Goal: Information Seeking & Learning: Get advice/opinions

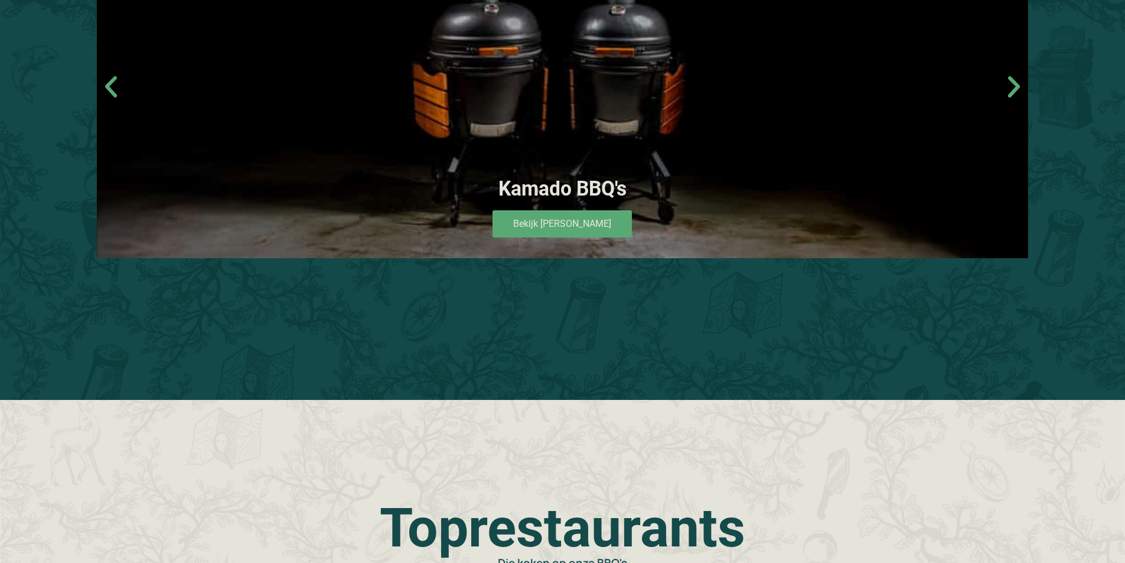
scroll to position [1181, 0]
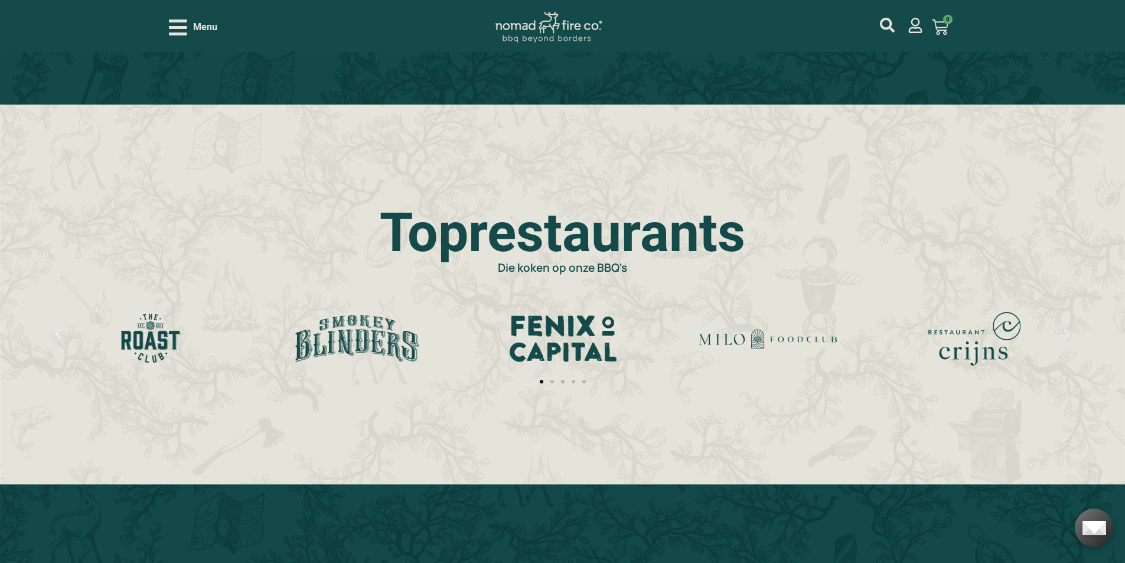
click at [184, 32] on icon "Open/Close Menu" at bounding box center [178, 27] width 18 height 21
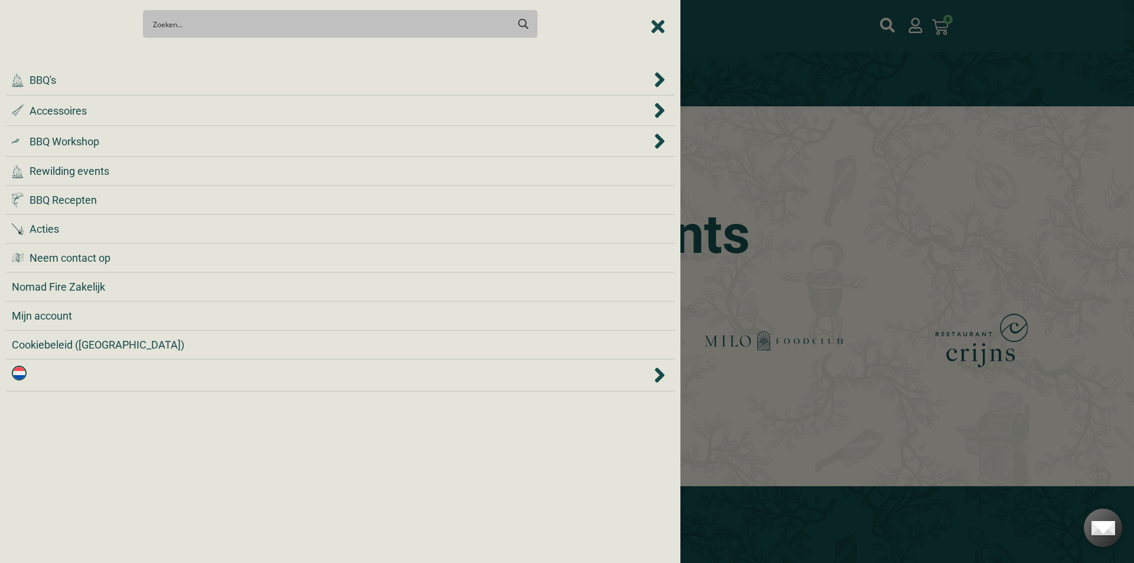
click at [805, 93] on div at bounding box center [567, 281] width 1134 height 563
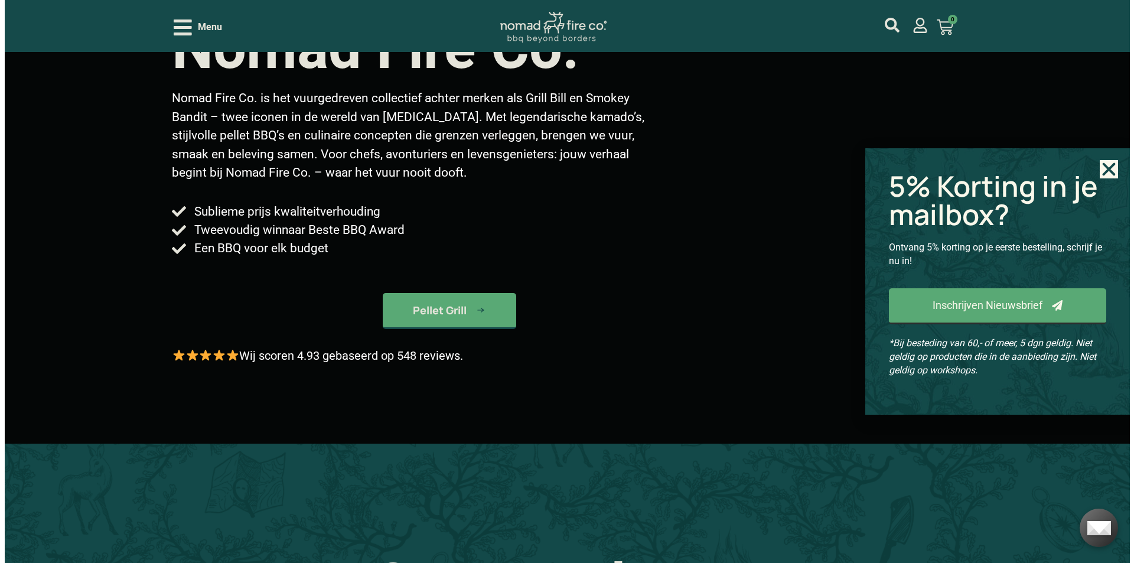
scroll to position [295, 0]
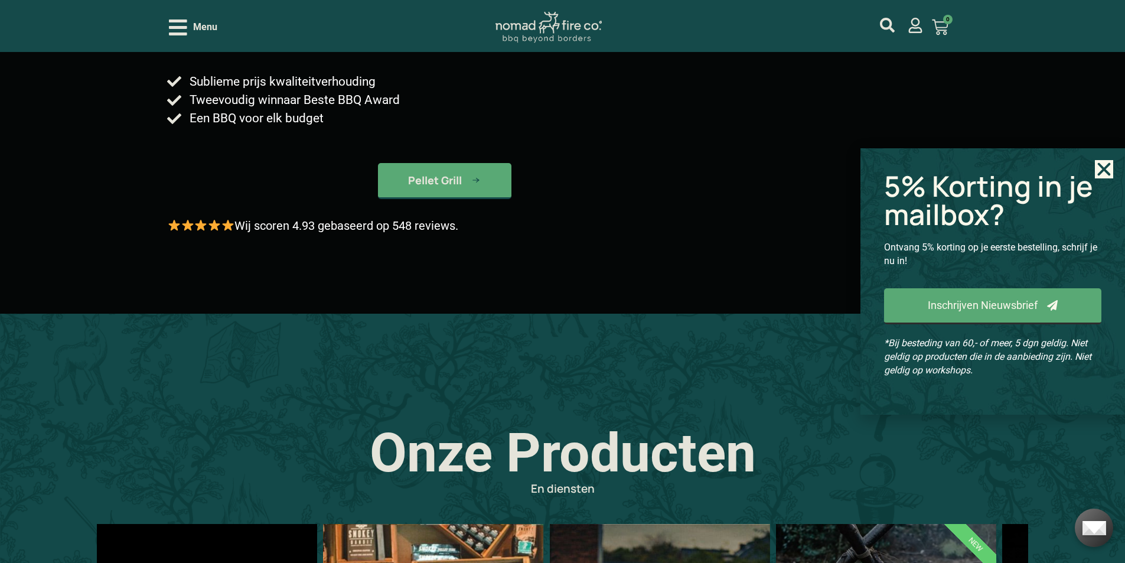
click at [198, 24] on span "Menu" at bounding box center [205, 27] width 24 height 14
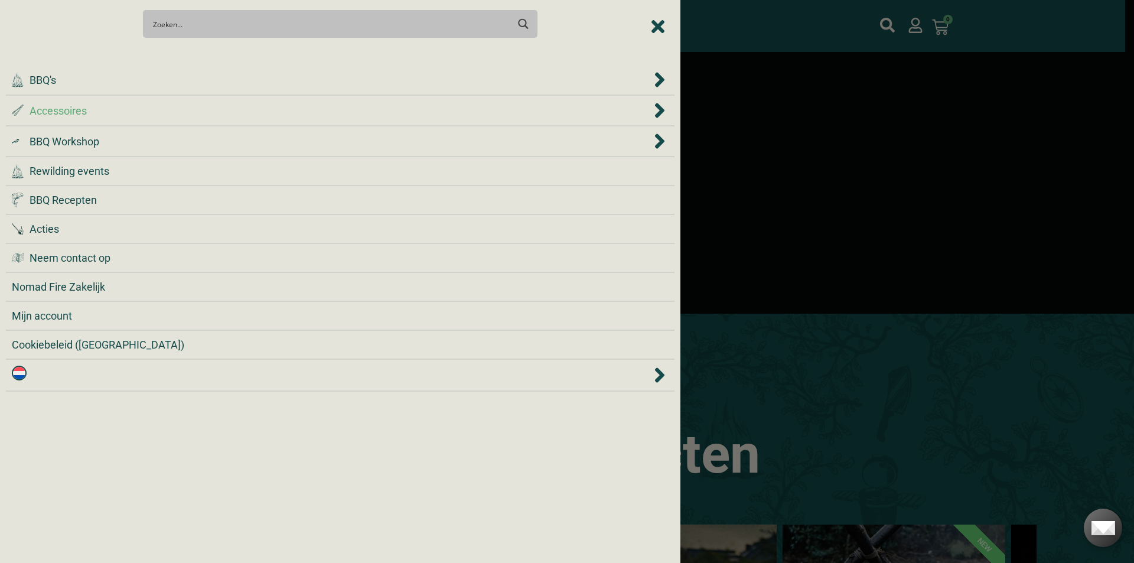
click at [211, 113] on div ".st0 { fill: #2c4a4e; } .st1 { fill: url(#Naamloos_verloop_2); } .st2 { fill: #…" at bounding box center [332, 111] width 640 height 16
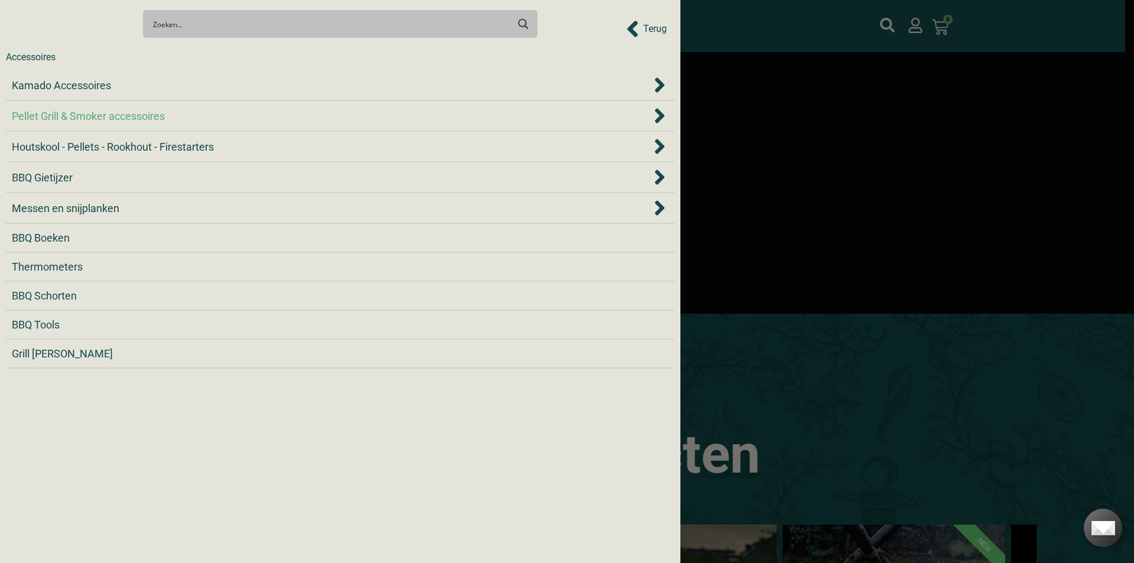
click at [184, 116] on div "Pellet Grill & Smoker accessoires" at bounding box center [332, 116] width 640 height 16
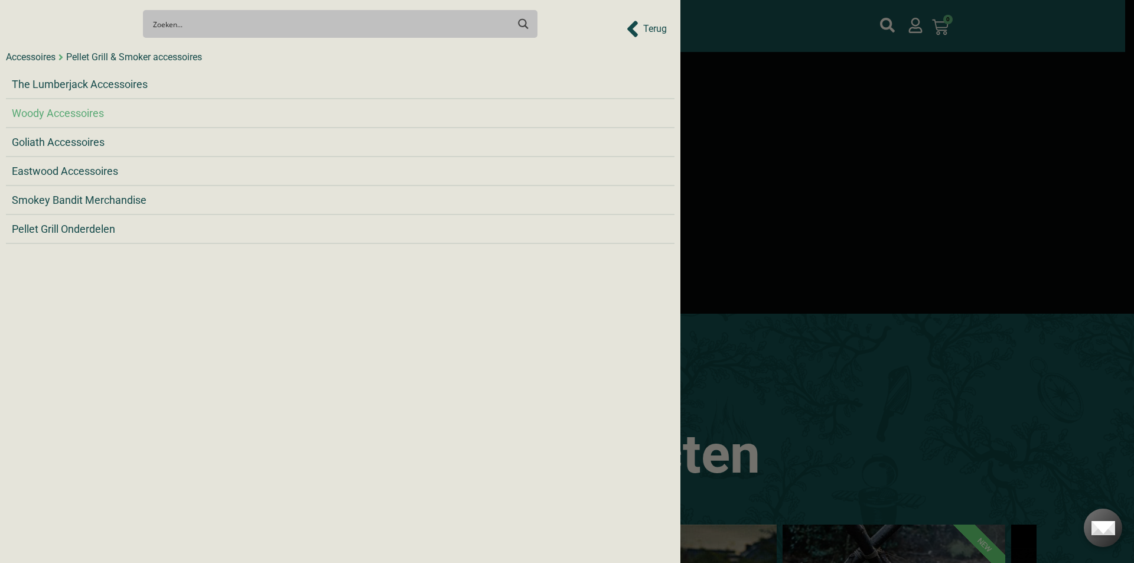
click at [211, 113] on div "Woody Accessoires" at bounding box center [340, 113] width 657 height 16
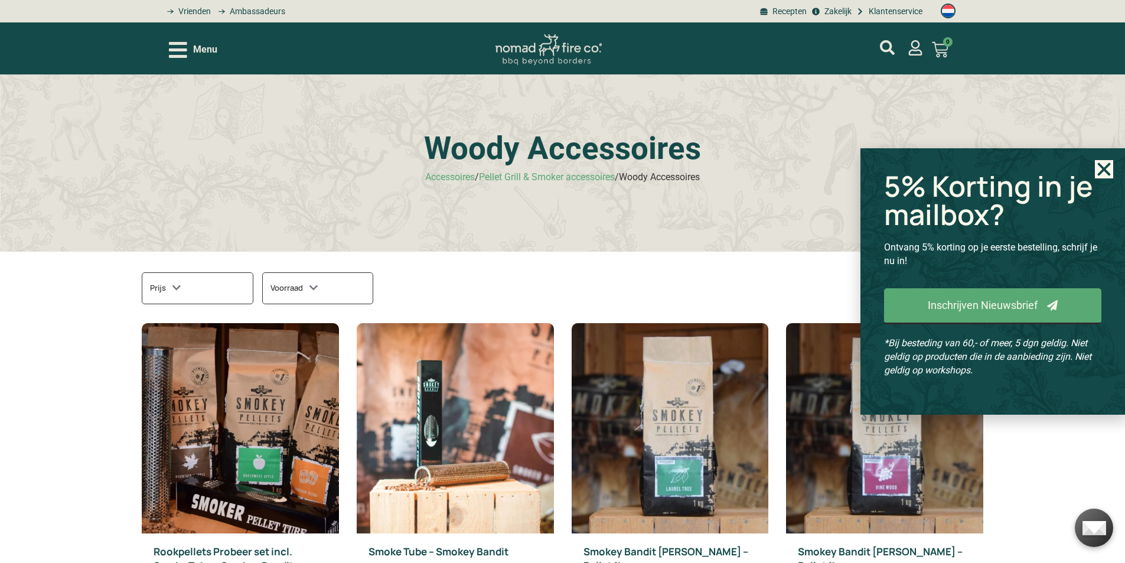
click at [198, 46] on span "Menu" at bounding box center [205, 50] width 24 height 14
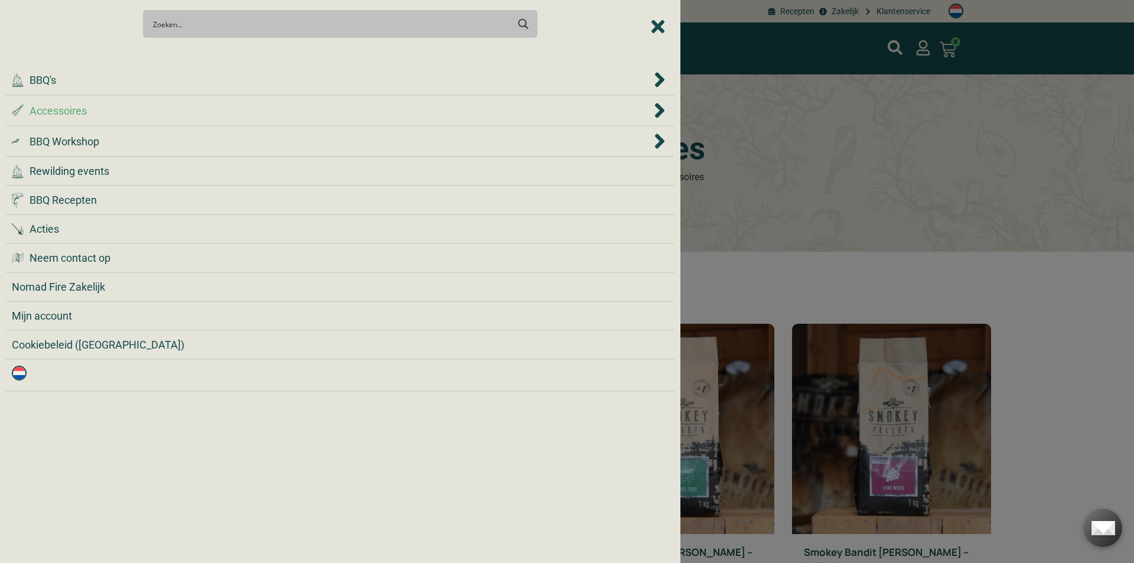
click at [200, 122] on li ".st0 { fill: #2c4a4e; } .st1 { fill: url(#Naamloos_verloop_2); } .st2 { fill: #…" at bounding box center [340, 111] width 669 height 31
click at [653, 114] on span "Accessoires" at bounding box center [660, 111] width 17 height 18
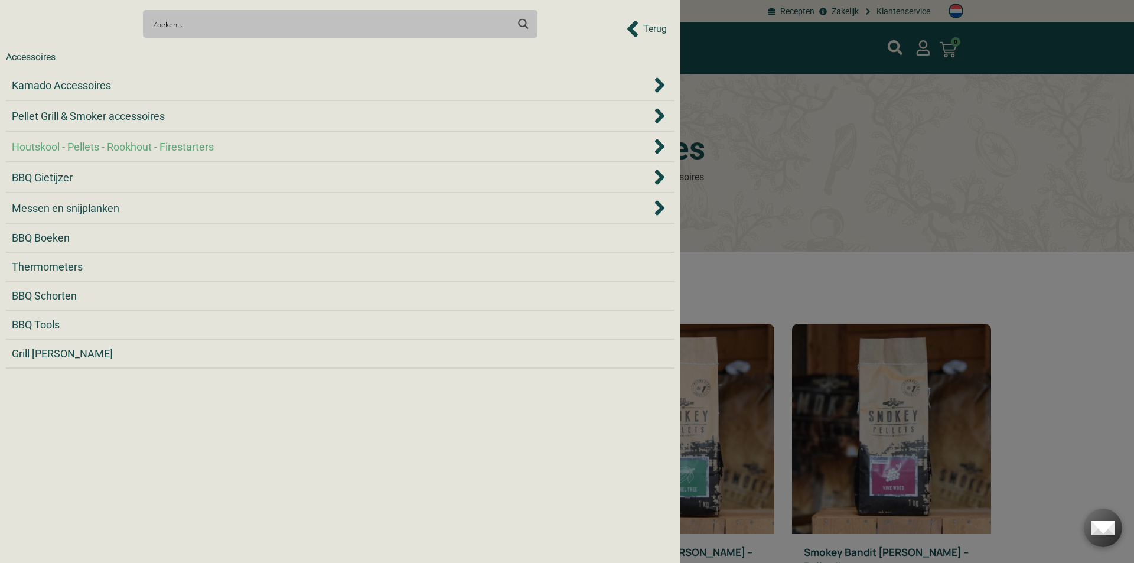
click at [177, 143] on span "Houtskool - Pellets - Rookhout - Firestarters" at bounding box center [113, 147] width 202 height 16
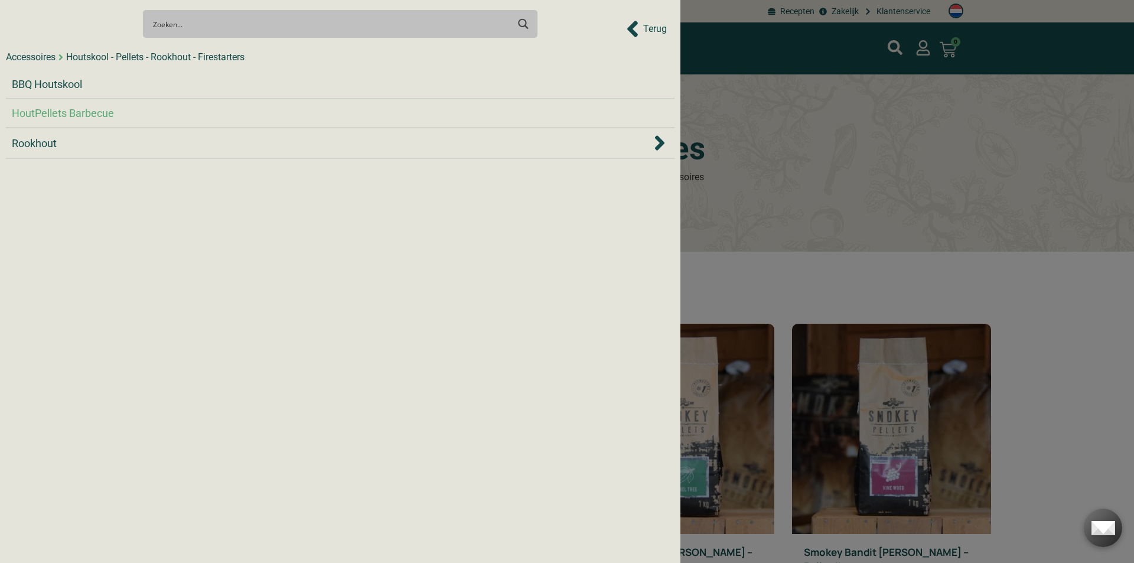
click at [203, 111] on div "HoutPellets Barbecue" at bounding box center [340, 113] width 657 height 16
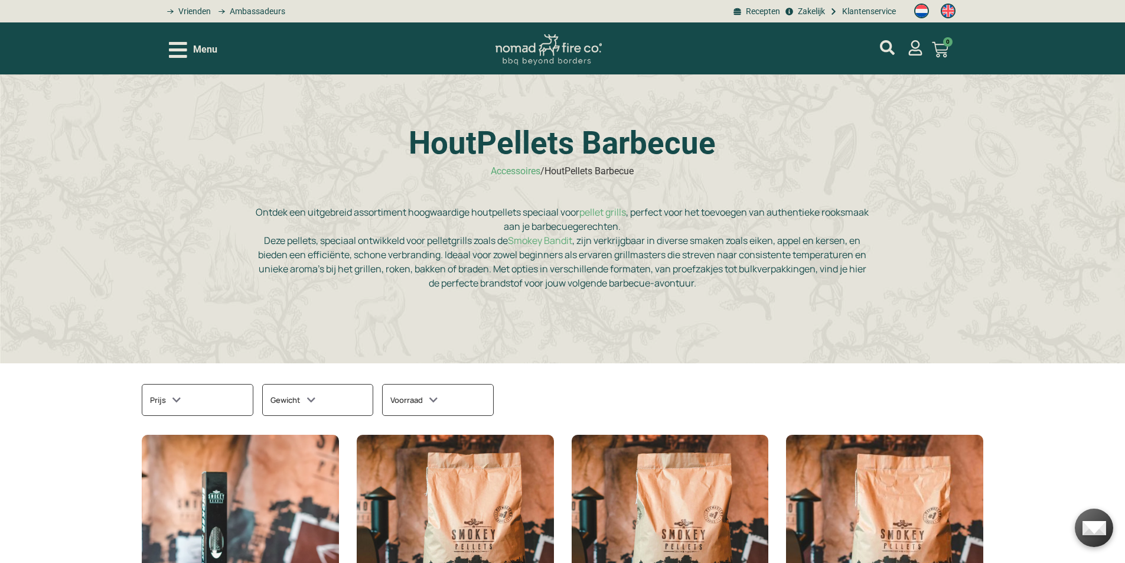
click at [192, 50] on div "Menu" at bounding box center [193, 50] width 48 height 21
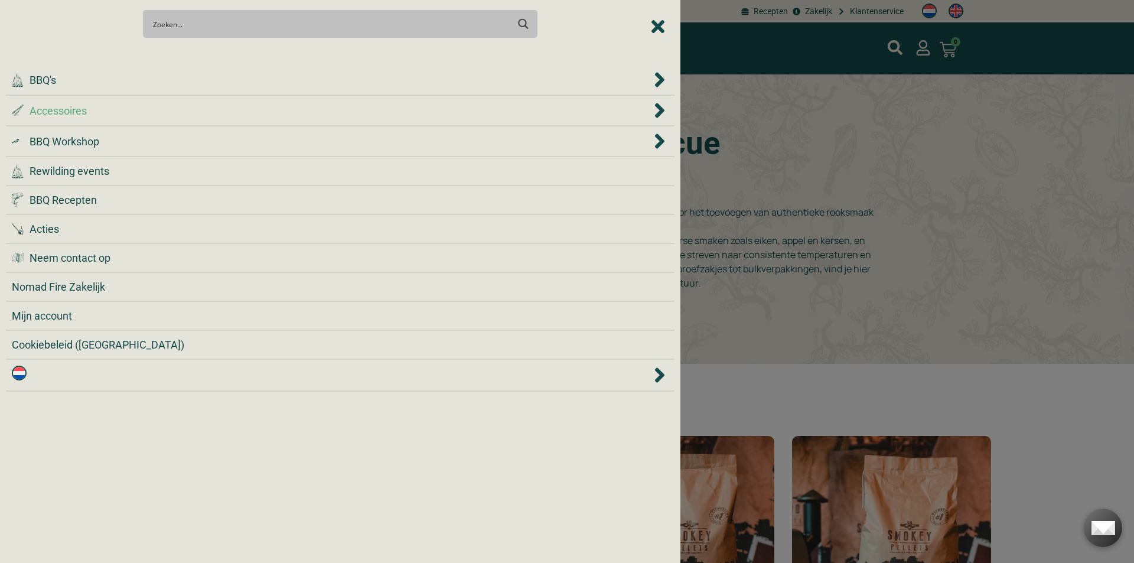
click at [153, 122] on li ".st0 { fill: #2c4a4e; } .st1 { fill: url(#Naamloos_verloop_2); } .st2 { fill: #…" at bounding box center [340, 111] width 669 height 31
click at [486, 119] on div ".st0 { fill: #2c4a4e; } .st1 { fill: url(#Naamloos_verloop_2); } .st2 { fill: #…" at bounding box center [340, 111] width 657 height 18
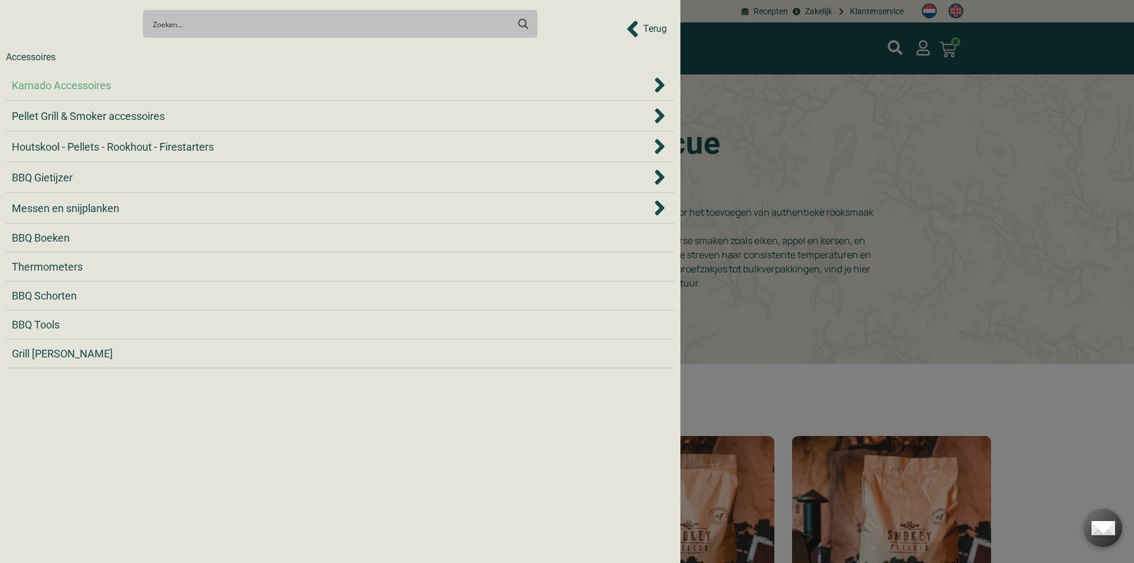
click at [128, 88] on div "Kamado Accessoires" at bounding box center [332, 85] width 640 height 16
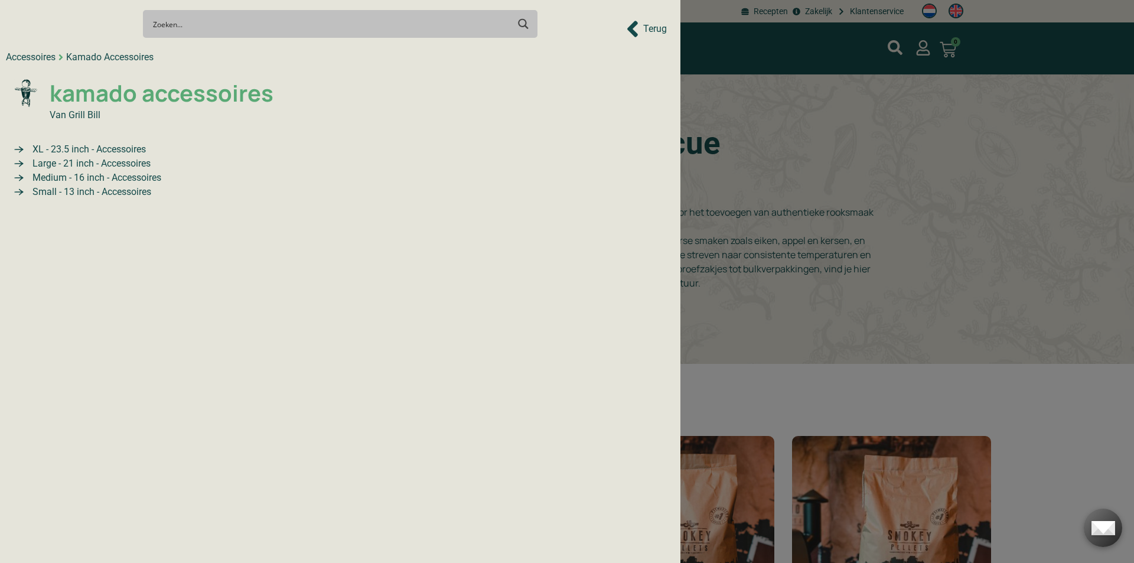
click at [84, 91] on span "kamado accessoires" at bounding box center [160, 93] width 227 height 34
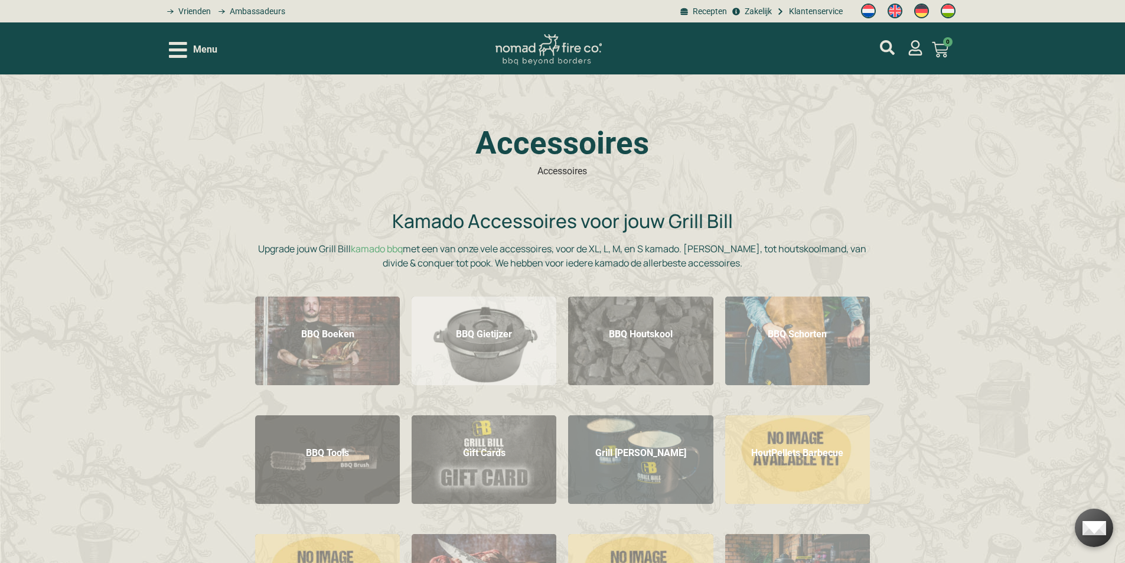
click at [457, 335] on h2 "BBQ Gietijzer (34)" at bounding box center [484, 334] width 145 height 21
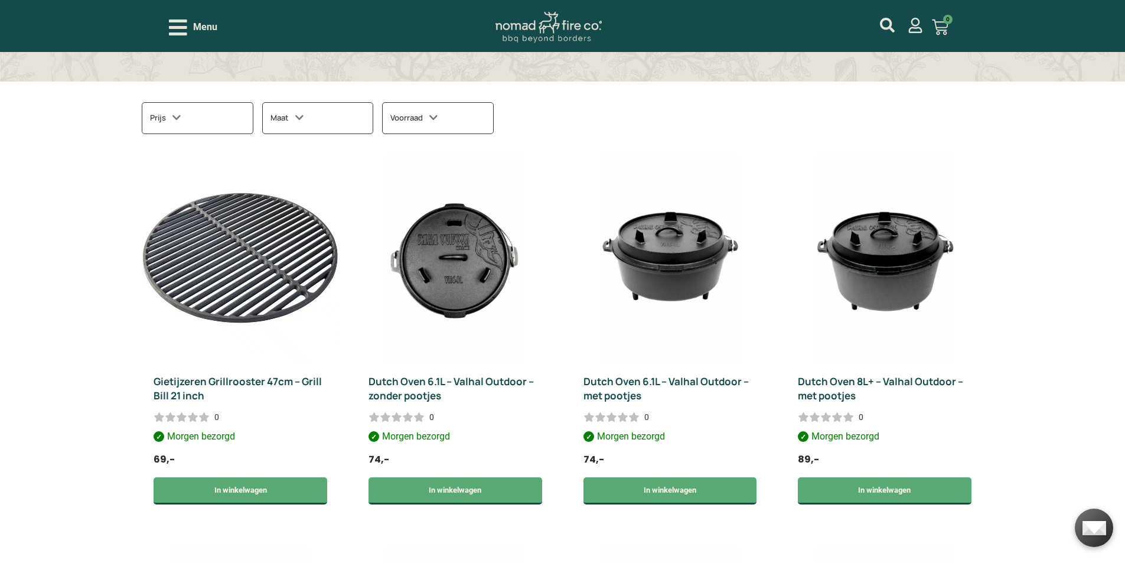
scroll to position [886, 0]
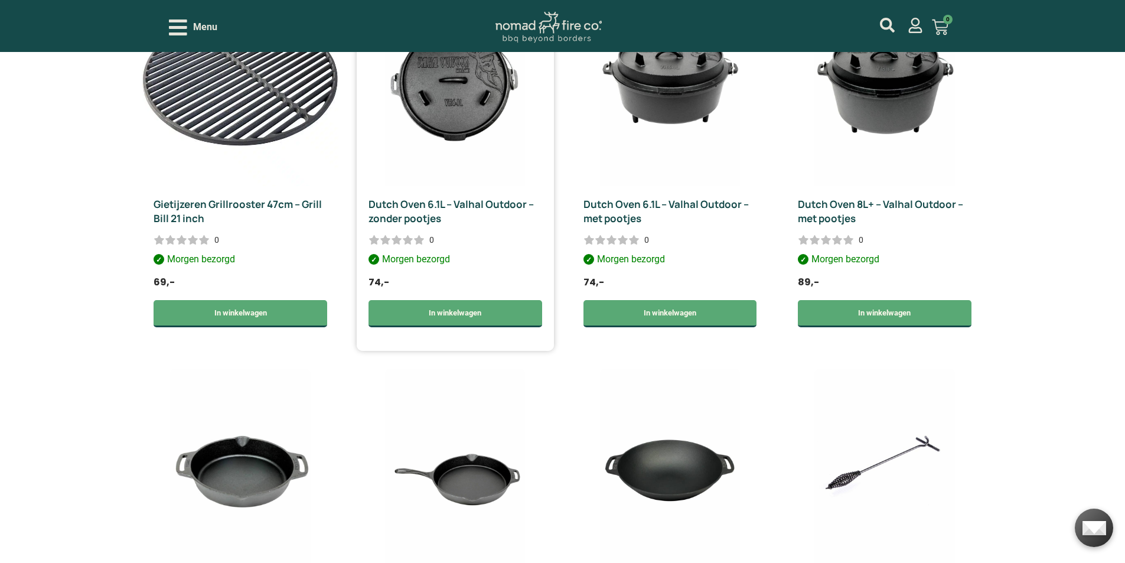
click at [438, 129] on img at bounding box center [455, 81] width 140 height 210
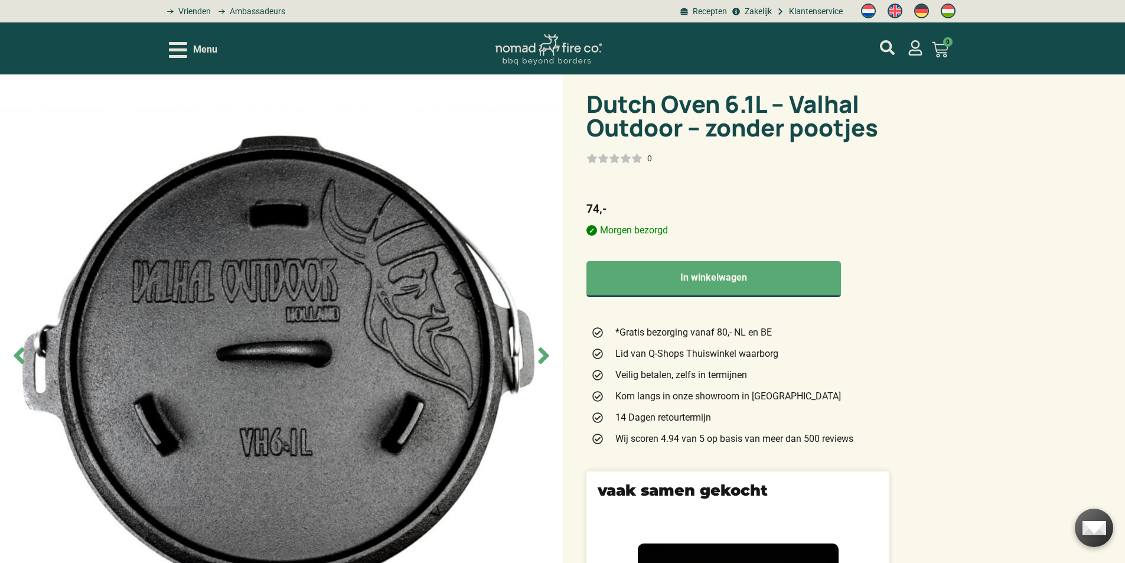
click at [626, 163] on div at bounding box center [615, 158] width 56 height 9
click at [644, 158] on div "0" at bounding box center [619, 158] width 64 height 12
click at [630, 158] on div at bounding box center [615, 158] width 56 height 9
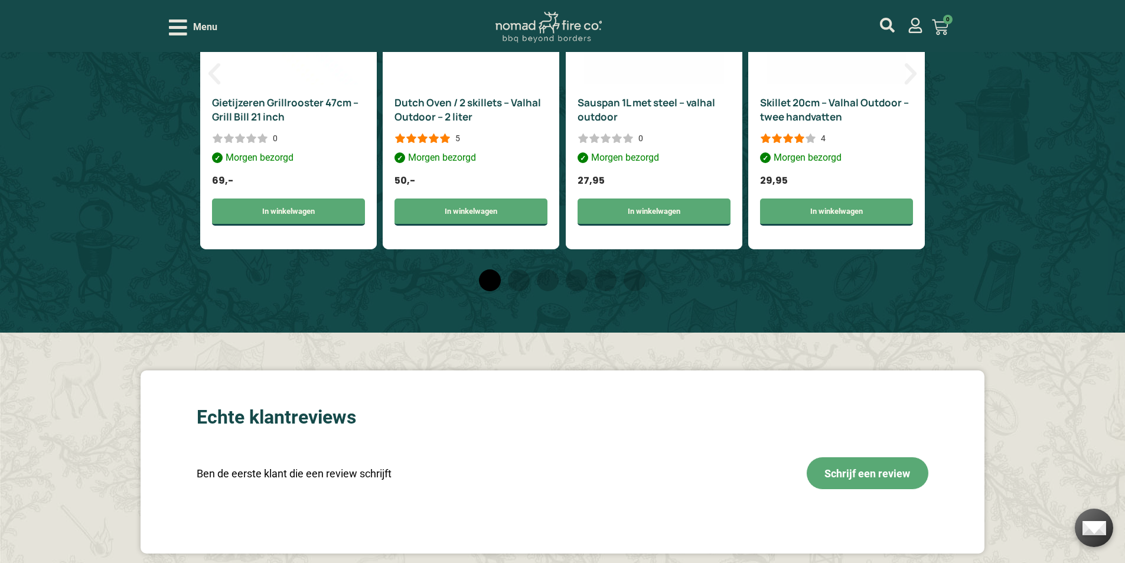
scroll to position [2301, 0]
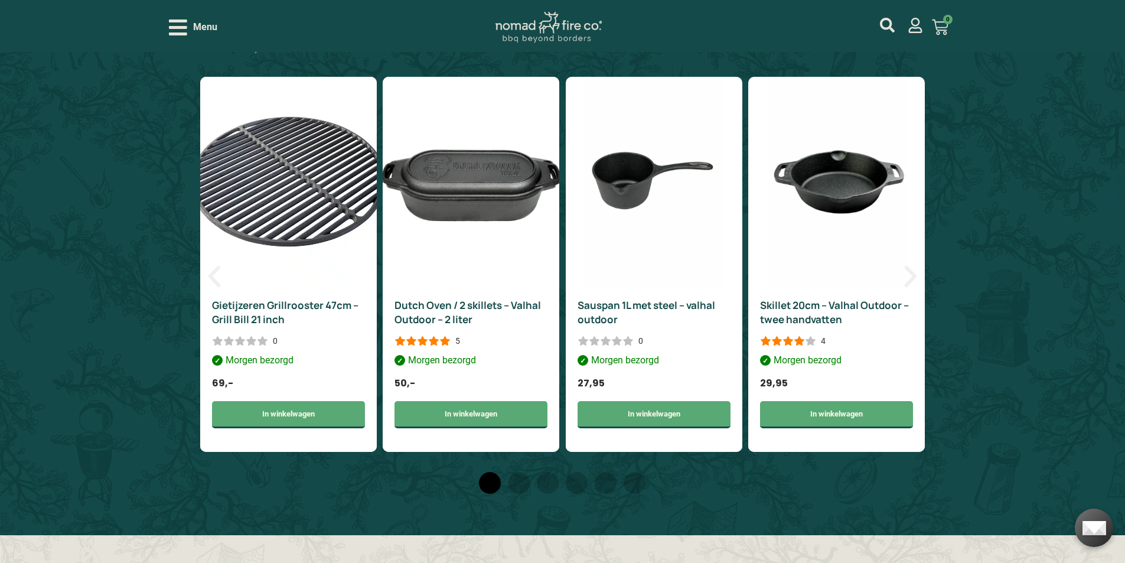
click at [463, 211] on img "2 / 6" at bounding box center [471, 182] width 177 height 210
click at [468, 160] on img "2 / 6" at bounding box center [471, 182] width 177 height 210
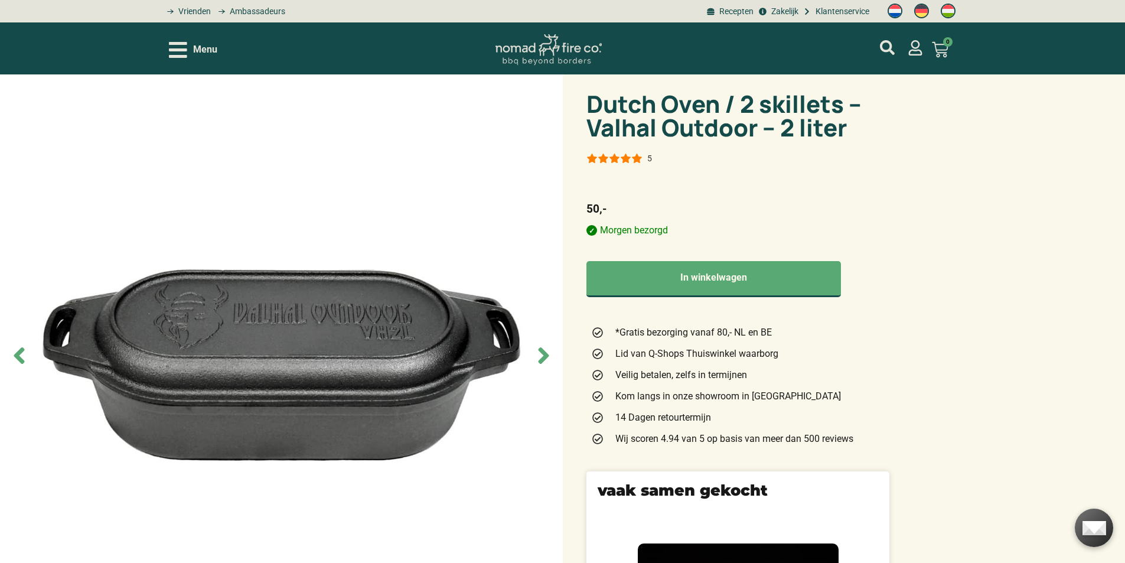
click at [641, 161] on div at bounding box center [615, 158] width 56 height 9
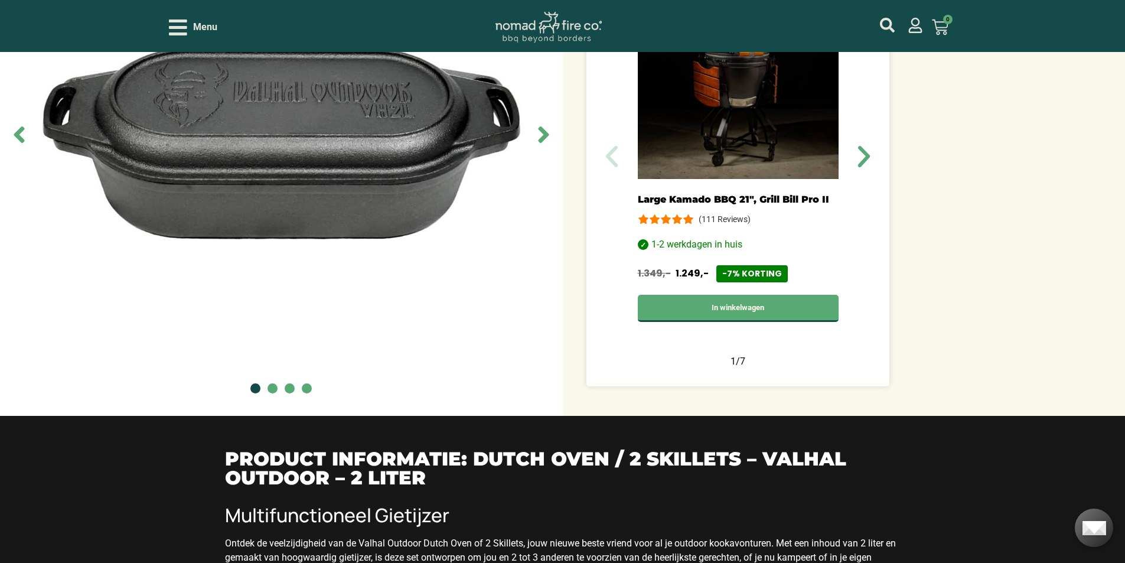
scroll to position [664, 0]
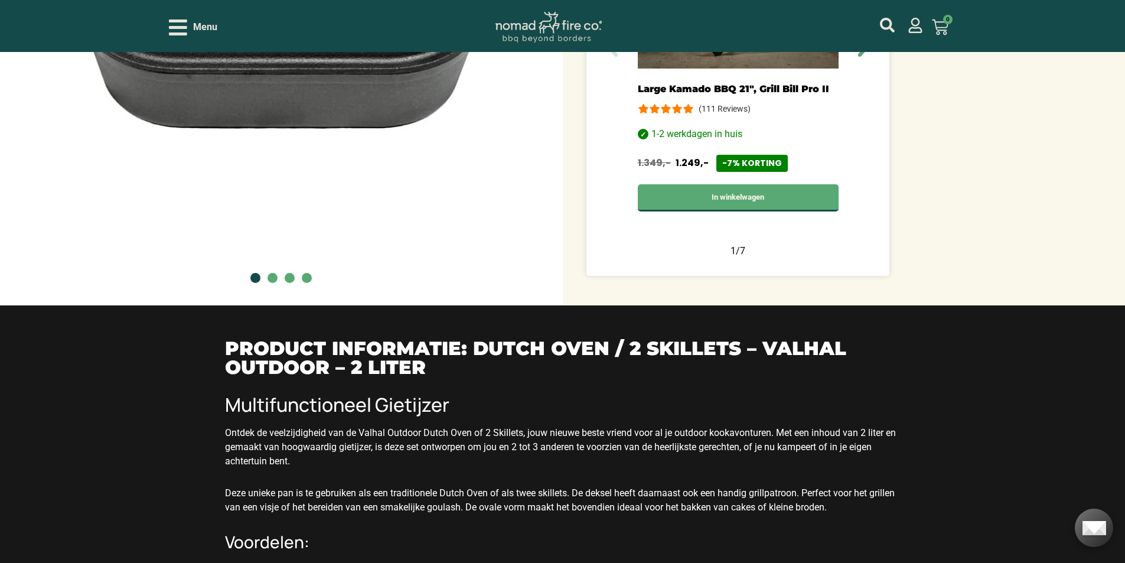
click at [693, 104] on div "(111 Reviews)" at bounding box center [693, 109] width 112 height 12
click at [689, 92] on link "Large Kamado BBQ 21″, Grill Bill Pro II" at bounding box center [732, 88] width 191 height 11
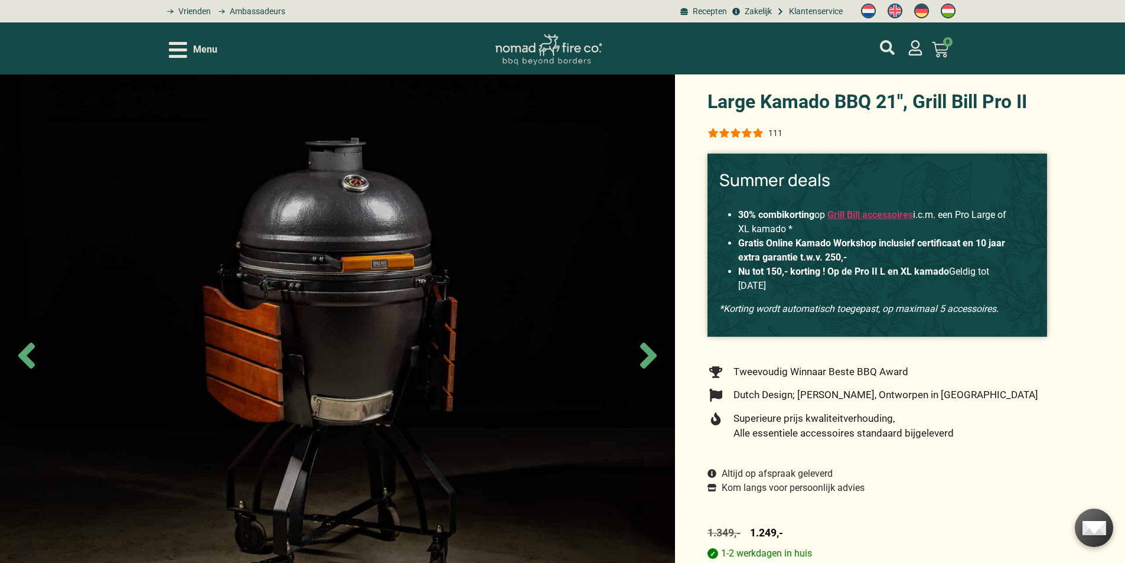
click at [753, 133] on div at bounding box center [736, 132] width 56 height 9
click at [773, 132] on div "(111 Reviews)" at bounding box center [794, 133] width 52 height 12
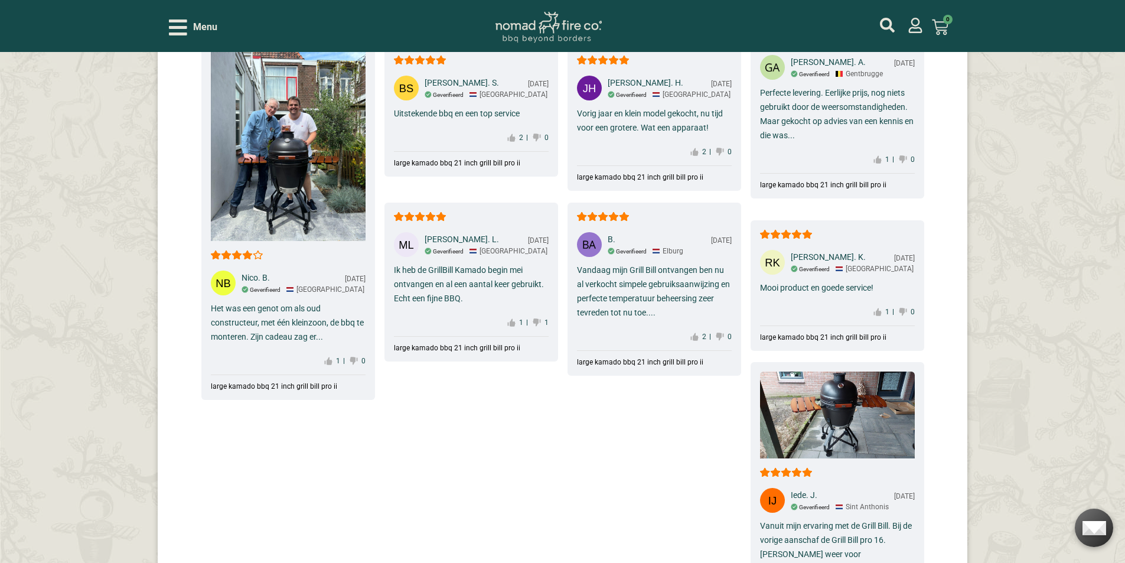
scroll to position [5505, 0]
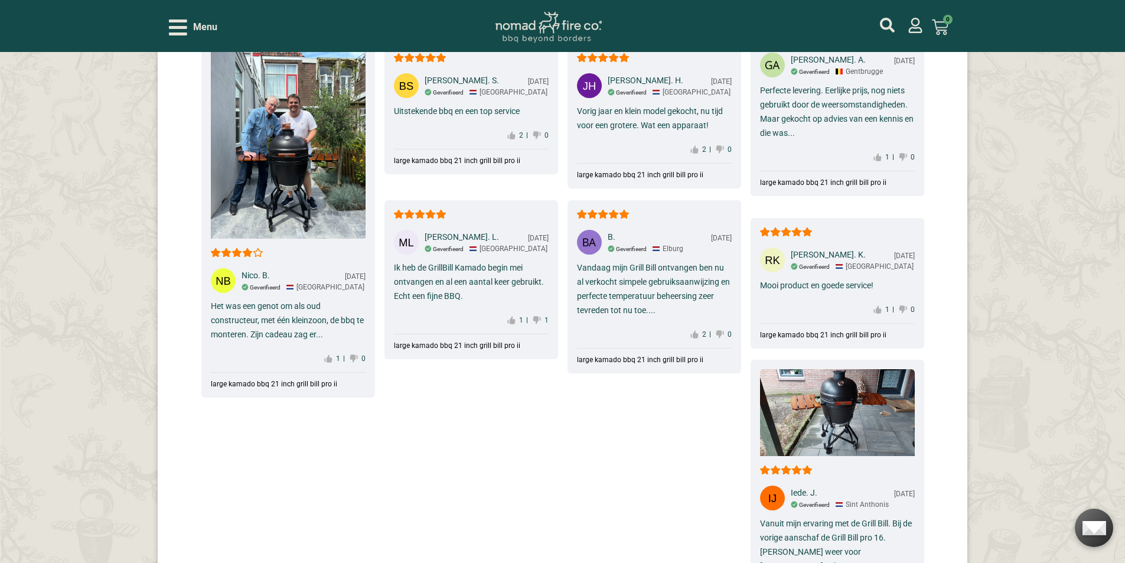
click at [665, 280] on div "Vandaag mijn Grill Bill ontvangen ben nu al verkocht simpele gebruiksaanwijzing…" at bounding box center [654, 288] width 155 height 57
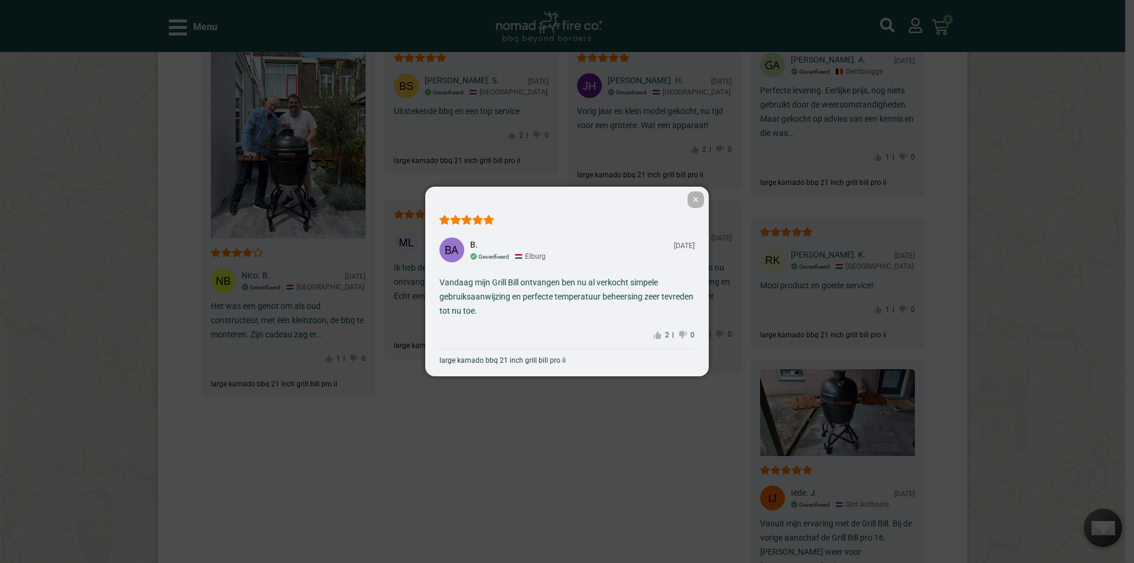
click at [694, 199] on span "✕" at bounding box center [696, 199] width 17 height 17
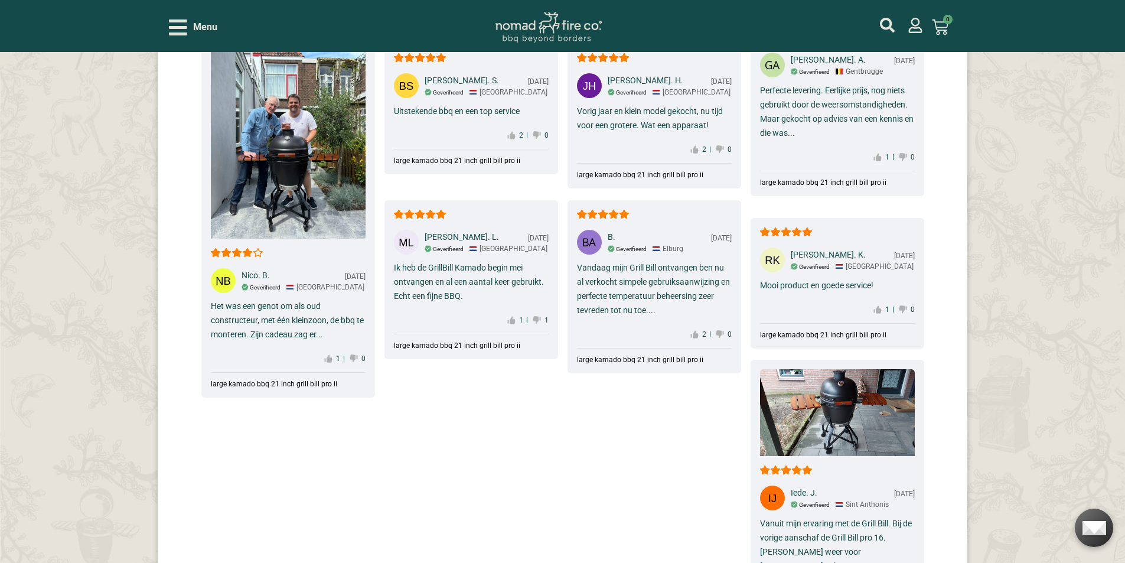
click at [629, 281] on div "Vandaag mijn Grill Bill ontvangen ben nu al verkocht simpele gebruiksaanwijzing…" at bounding box center [654, 288] width 155 height 57
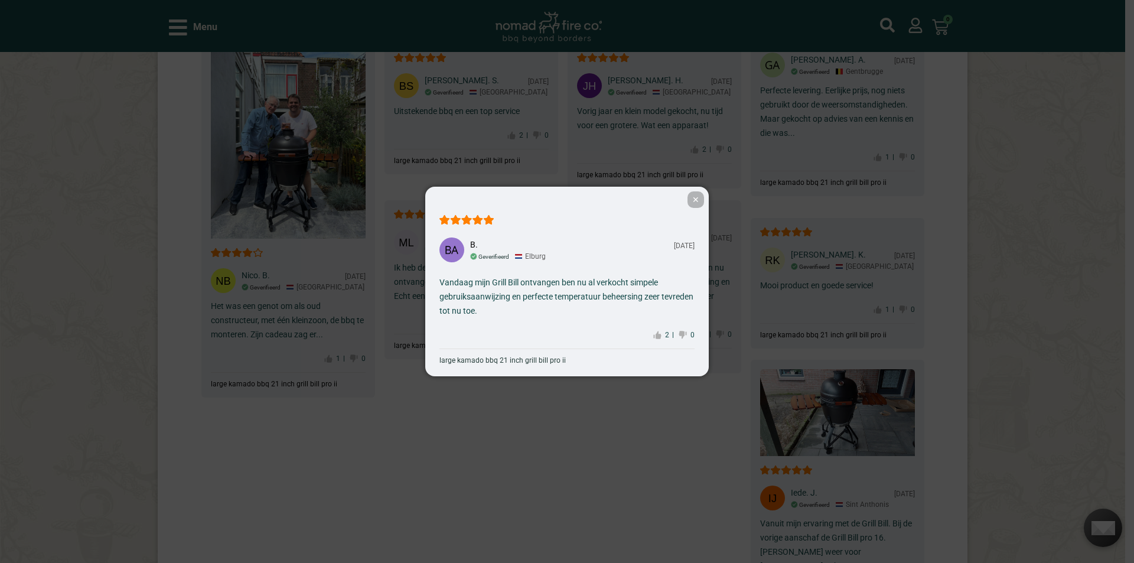
click at [695, 198] on span "✕" at bounding box center [696, 199] width 17 height 17
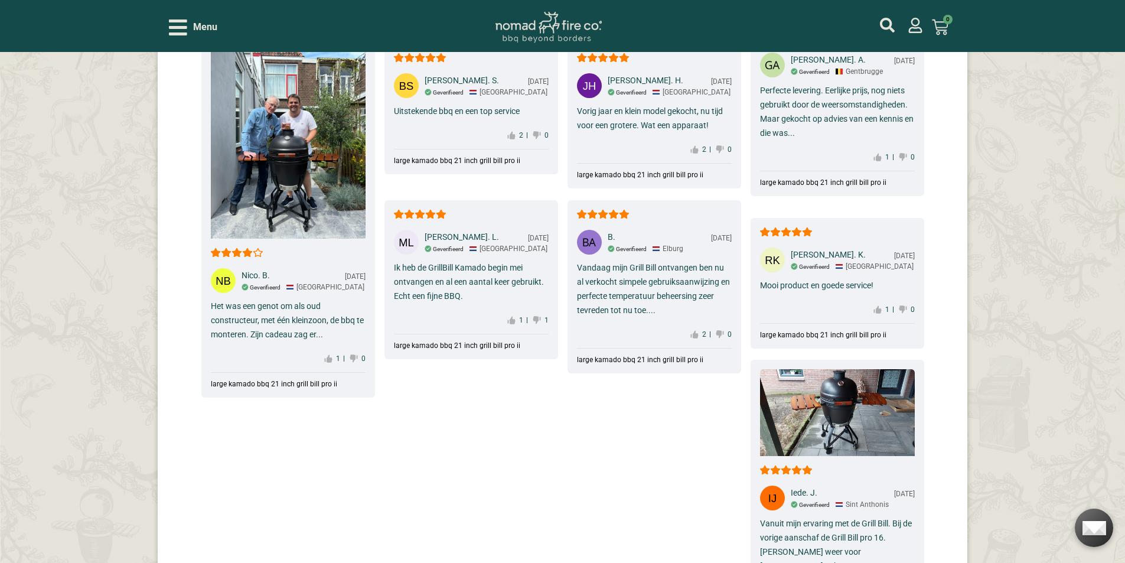
click at [786, 252] on div "Ronald. K. 01-23-2024 Geverifieerd Arnhem" at bounding box center [837, 260] width 155 height 25
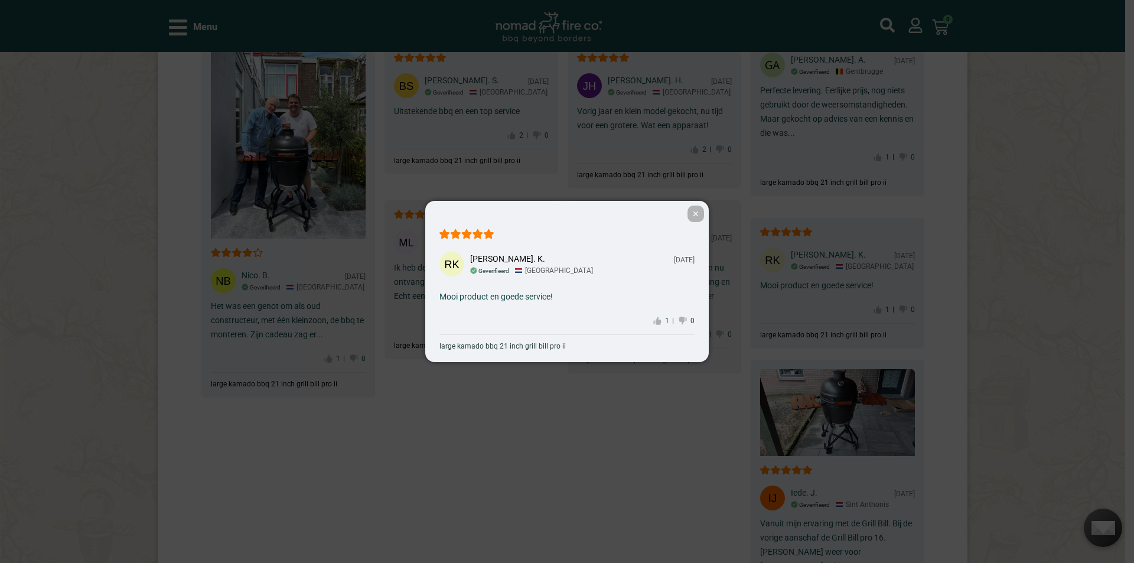
click at [701, 216] on span "✕" at bounding box center [696, 214] width 17 height 17
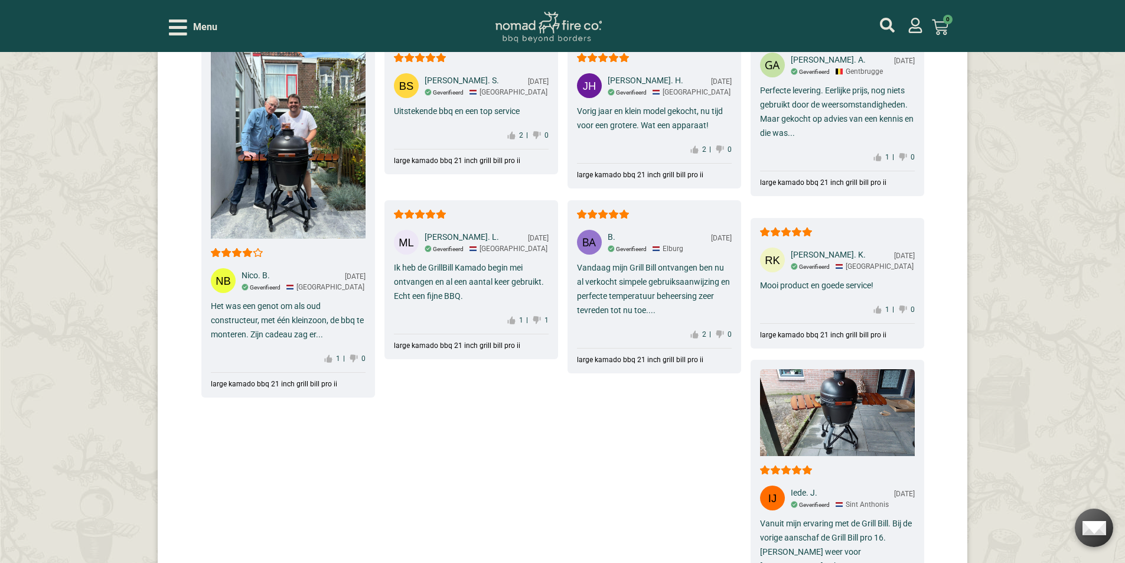
click at [337, 286] on div "Nico. B. 07-17-2024 Geverifieerd Delft Het was een genot om als oud constructeu…" at bounding box center [288, 318] width 174 height 159
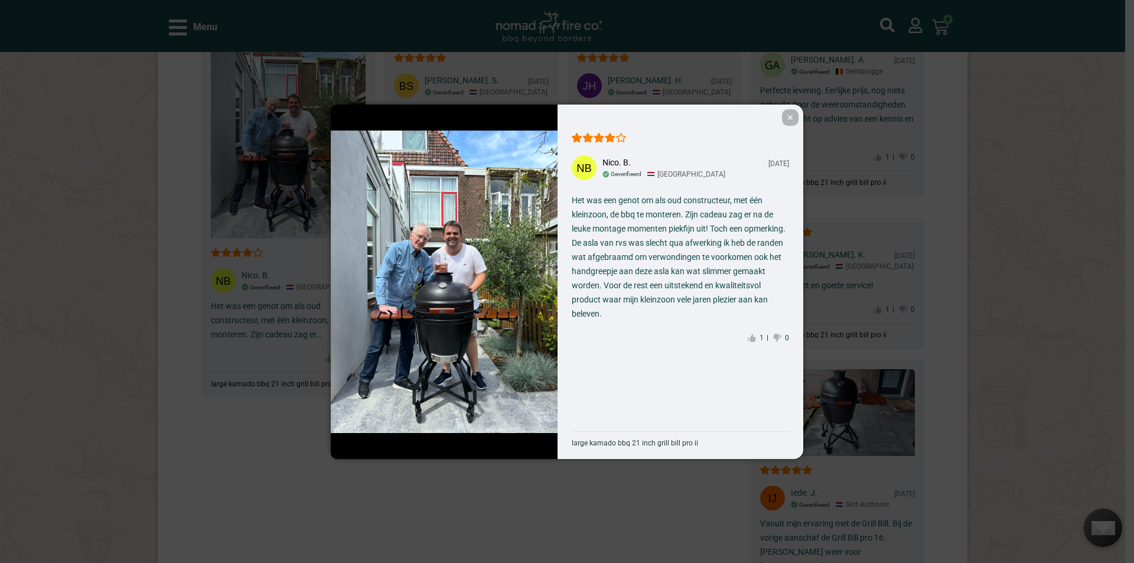
click at [794, 121] on span "✕" at bounding box center [790, 117] width 17 height 17
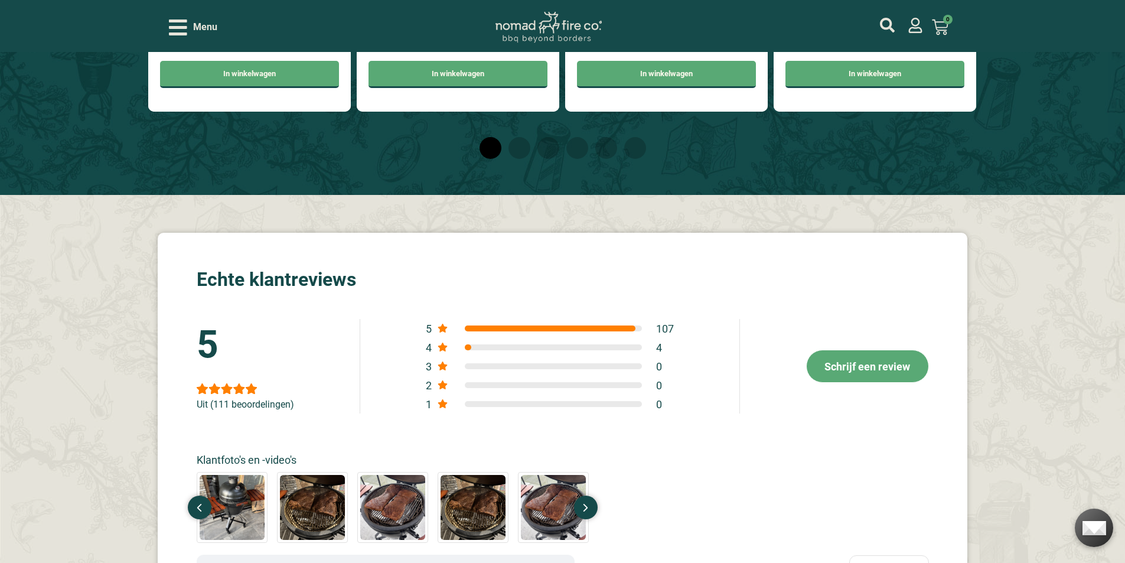
scroll to position [4501, 0]
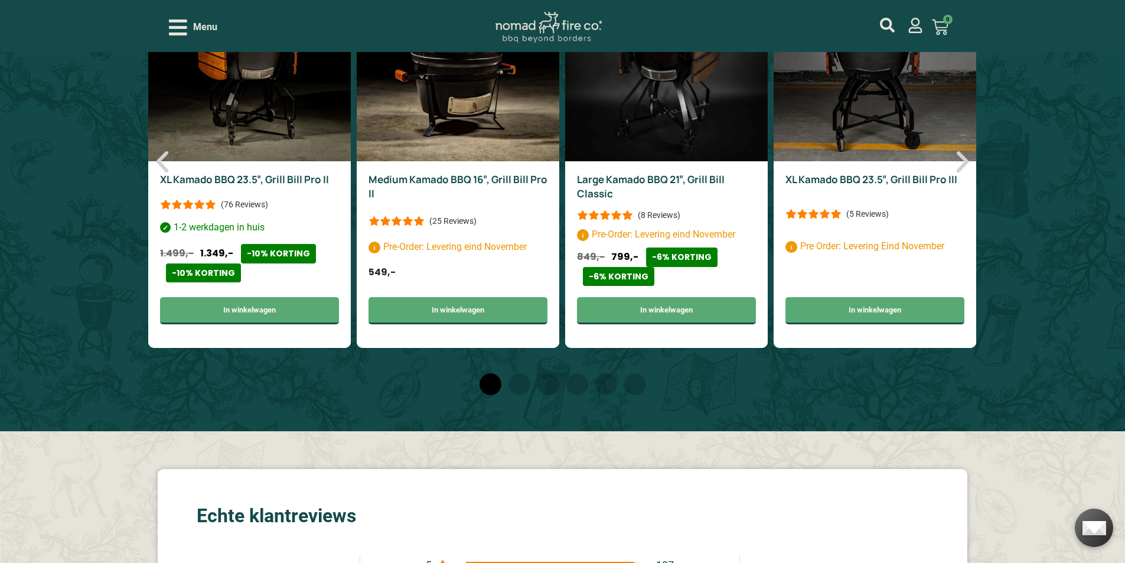
click at [229, 197] on div "(76 Reviews)" at bounding box center [215, 204] width 111 height 14
click at [228, 198] on div "(76 Reviews)" at bounding box center [244, 204] width 47 height 12
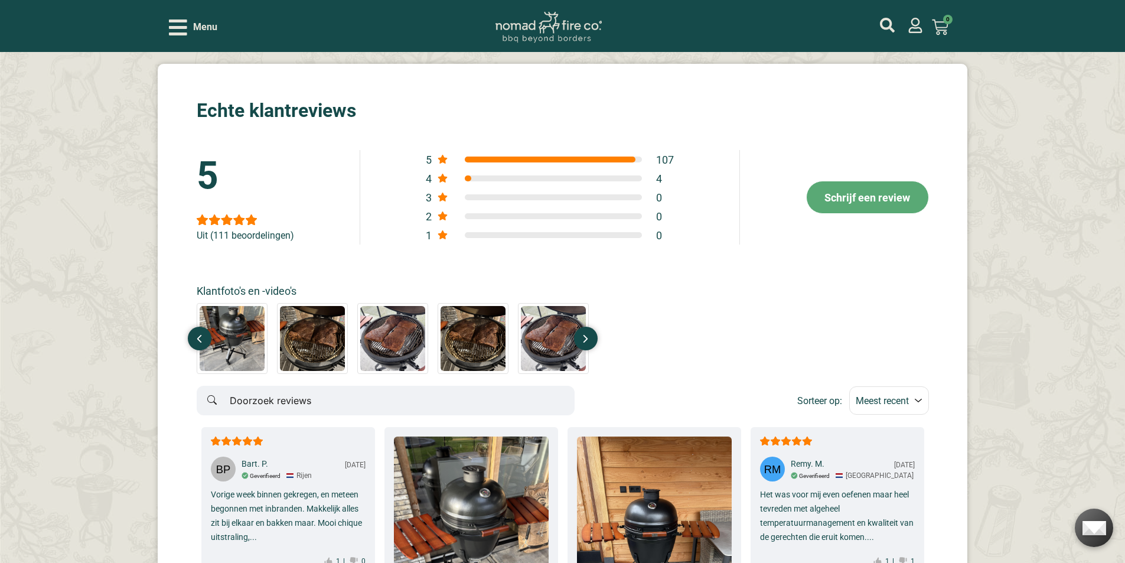
scroll to position [4974, 0]
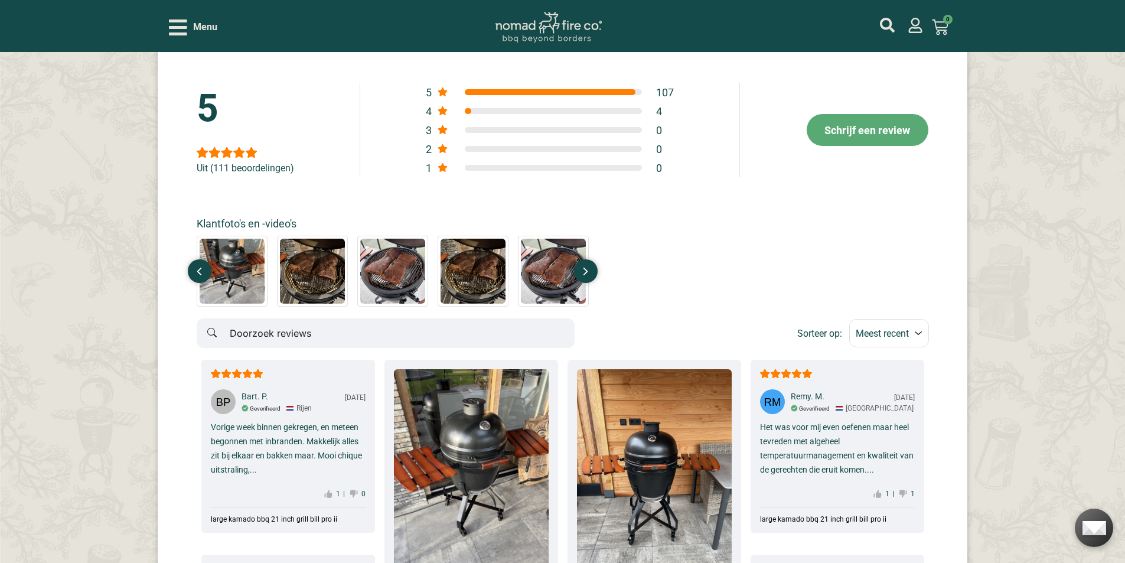
click at [916, 321] on select "Meest recent Hoogste rating Laagste rating Foto's eerst" at bounding box center [889, 333] width 80 height 28
select select "highest-rating"
click at [849, 319] on select "Meest recent Hoogste rating Laagste rating Foto's eerst" at bounding box center [889, 333] width 80 height 28
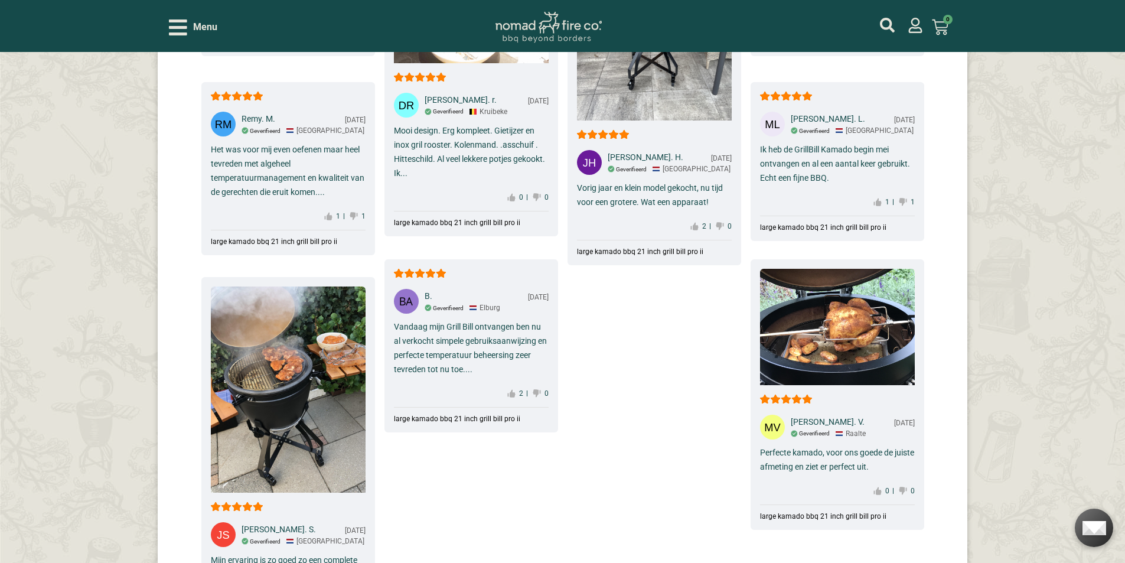
scroll to position [5801, 0]
